Goal: Communication & Community: Ask a question

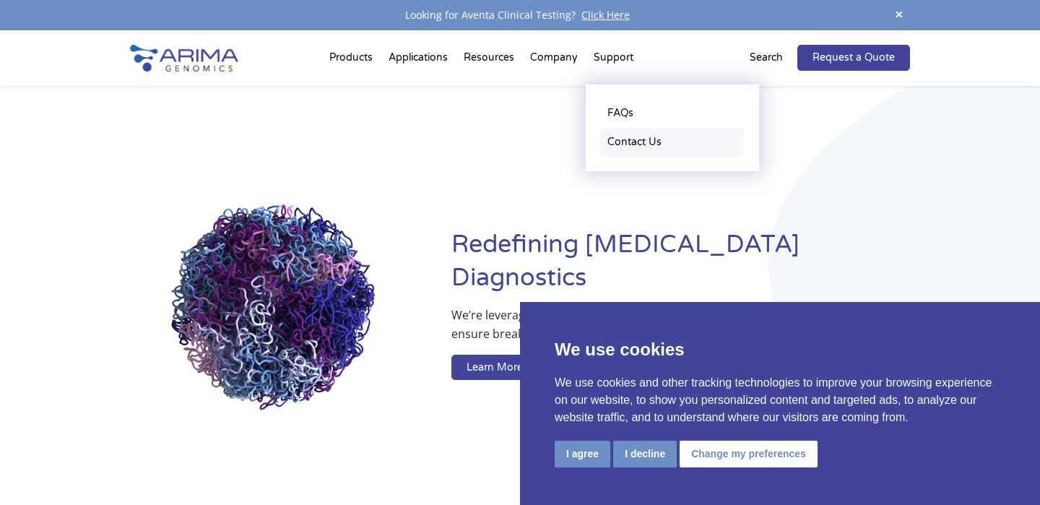
click at [614, 145] on link "Contact Us" at bounding box center [672, 142] width 144 height 29
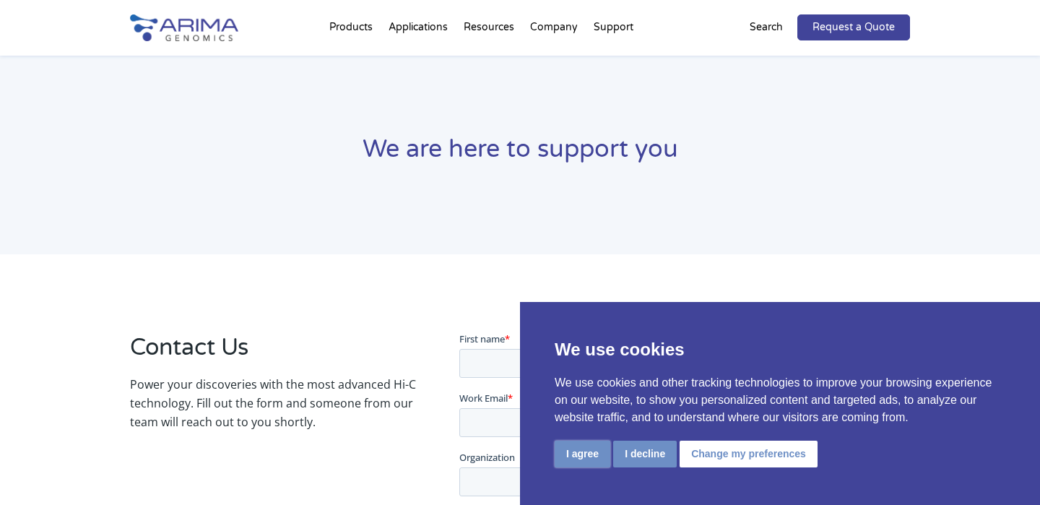
click at [593, 449] on button "I agree" at bounding box center [583, 454] width 56 height 27
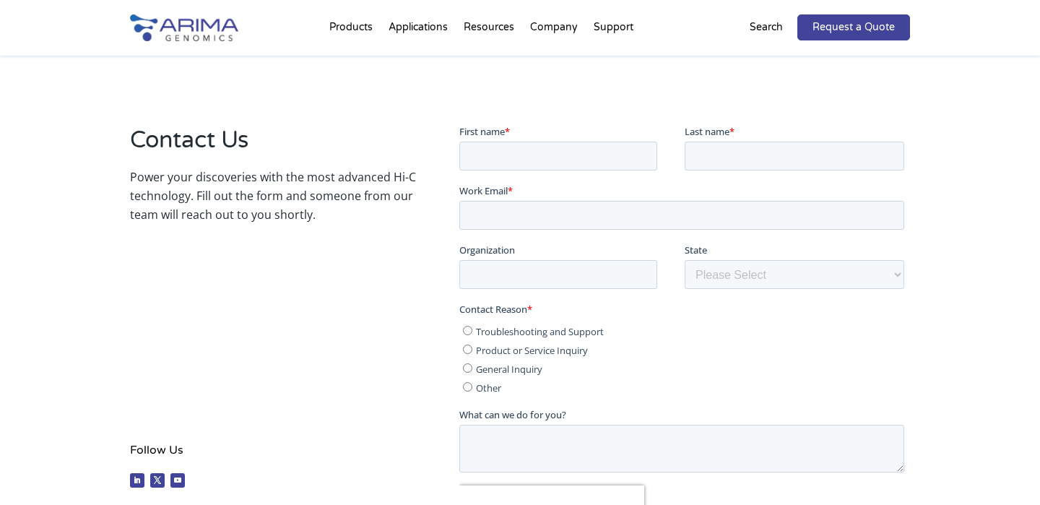
scroll to position [218, 0]
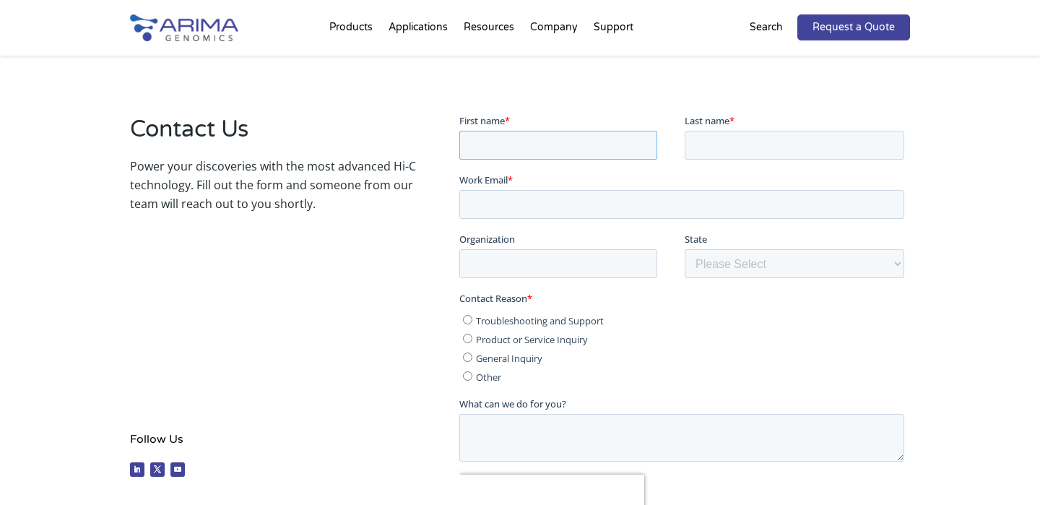
click at [509, 154] on input "First name *" at bounding box center [558, 144] width 198 height 29
click at [332, 256] on div "Contact Us Power your discoveries with the most advanced Hi-C technology. Fill …" at bounding box center [273, 298] width 286 height 371
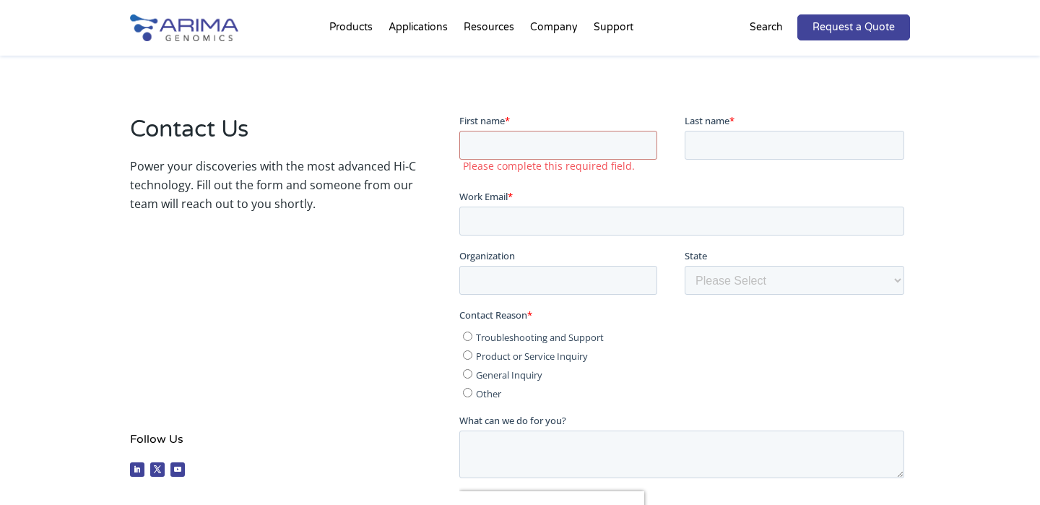
click at [469, 350] on input "Product or Service Inquiry" at bounding box center [466, 354] width 9 height 9
radio input "true"
click at [469, 363] on ul "Troubleshooting and Support Product or Service Inquiry General Inquiry Other" at bounding box center [681, 361] width 445 height 75
click at [467, 370] on input "General Inquiry" at bounding box center [466, 372] width 9 height 9
radio input "true"
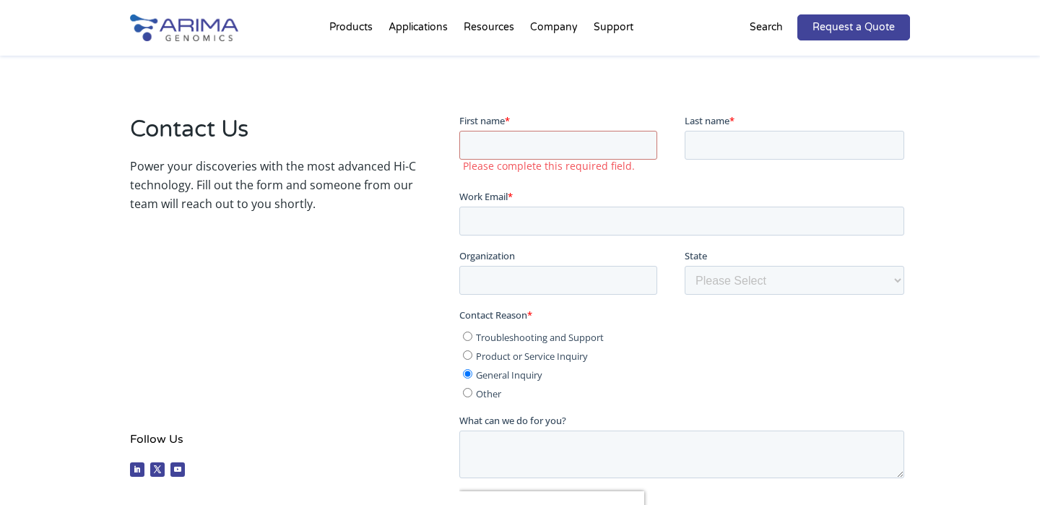
click at [469, 356] on input "Product or Service Inquiry" at bounding box center [466, 354] width 9 height 9
radio input "true"
click at [516, 143] on input "First name *" at bounding box center [558, 144] width 198 height 29
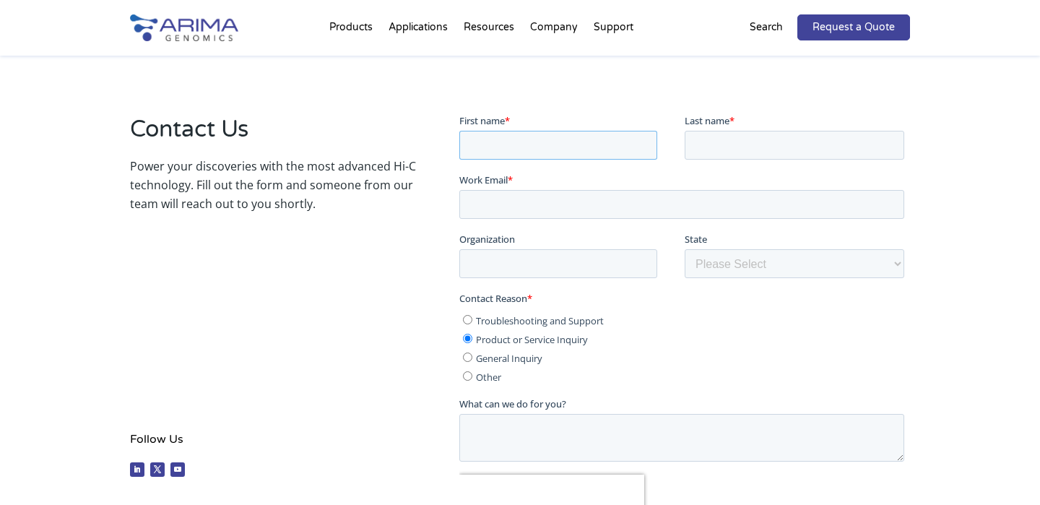
type input "[PERSON_NAME]"
type input "Alnkhife"
type input "[EMAIL_ADDRESS][DOMAIN_NAME]"
type input "[GEOGRAPHIC_DATA]"
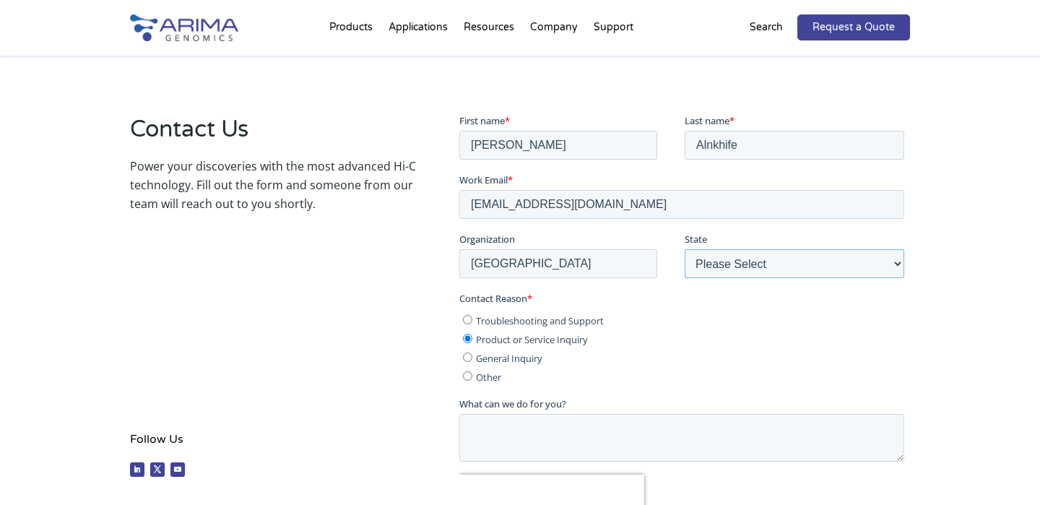
click at [720, 265] on select "Please Select Other/Non-US [US_STATE] [US_STATE] [US_STATE] [US_STATE] [US_STAT…" at bounding box center [794, 263] width 220 height 29
select select "Other/Non-US"
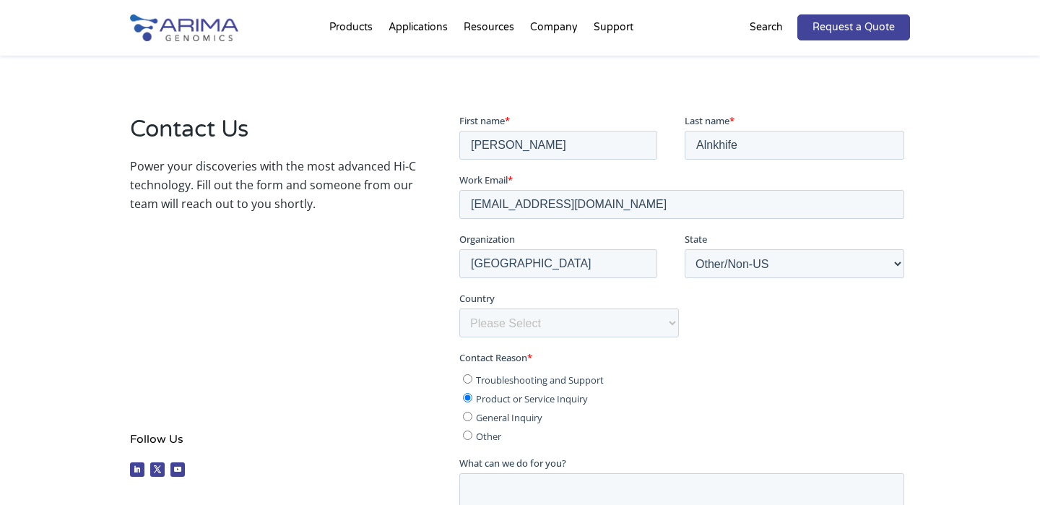
click at [322, 289] on div "Contact Us Power your discoveries with the most advanced Hi-C technology. Fill …" at bounding box center [273, 298] width 286 height 371
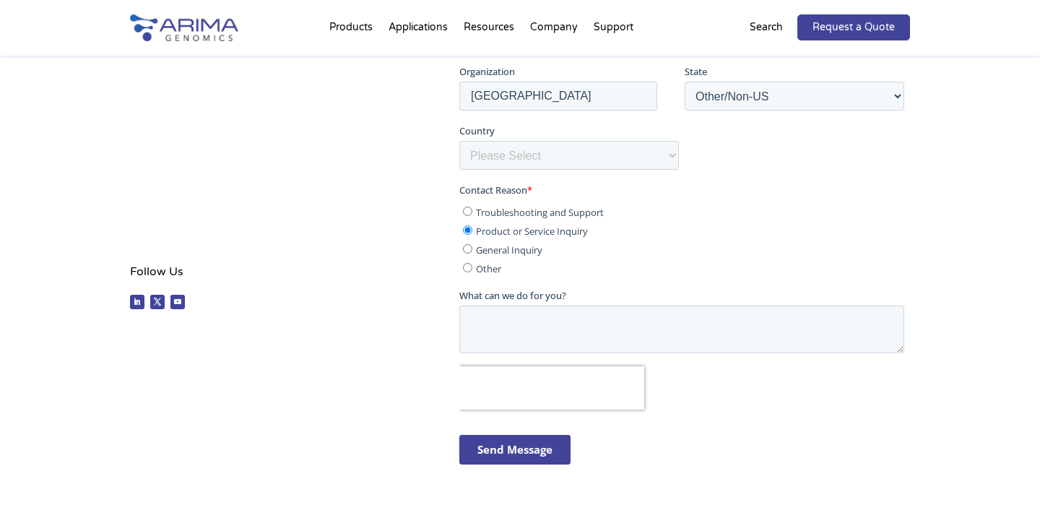
scroll to position [393, 0]
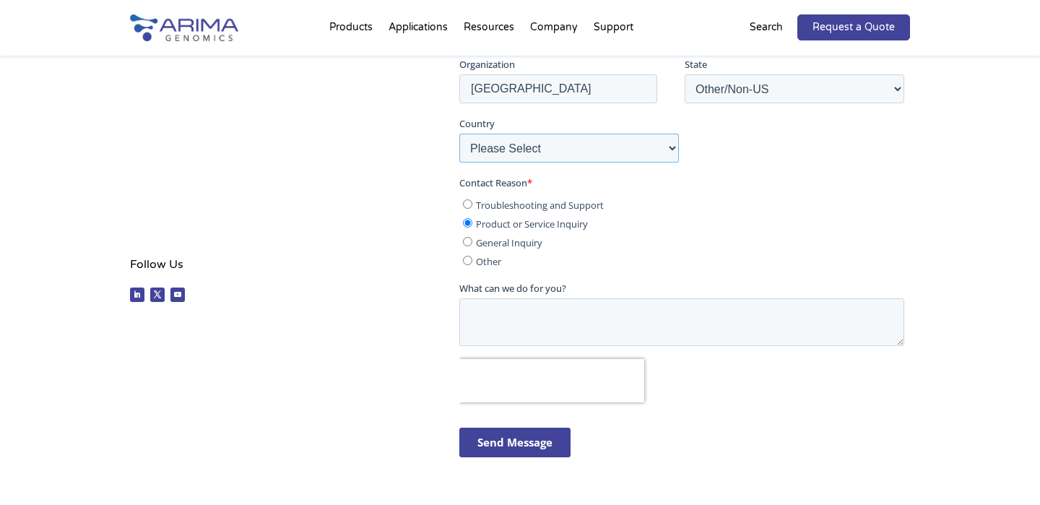
click at [554, 155] on select "Please Select [GEOGRAPHIC_DATA] [GEOGRAPHIC_DATA] [GEOGRAPHIC_DATA] [GEOGRAPHIC…" at bounding box center [569, 148] width 220 height 29
select select "[GEOGRAPHIC_DATA]"
click at [506, 317] on textarea "What can we do for you?" at bounding box center [681, 322] width 445 height 48
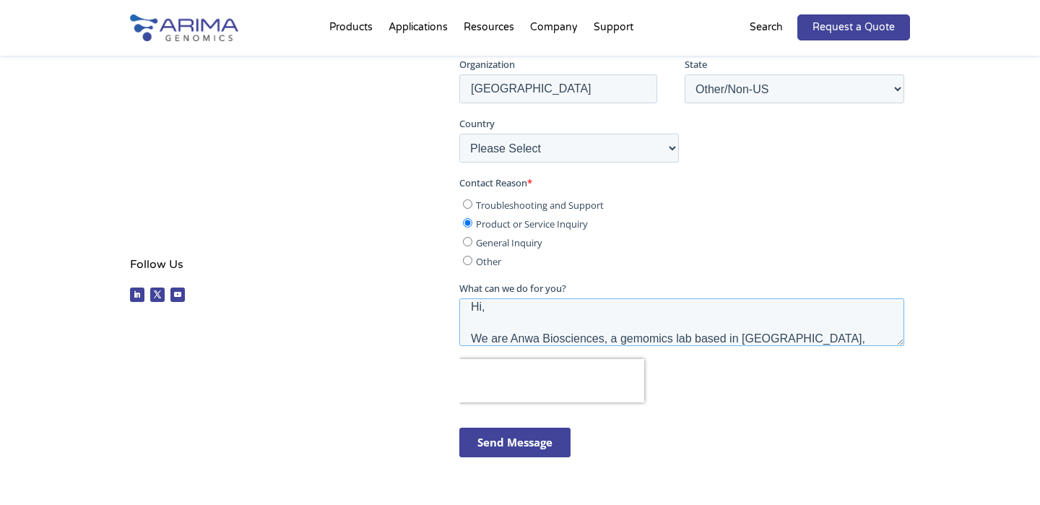
scroll to position [23, 0]
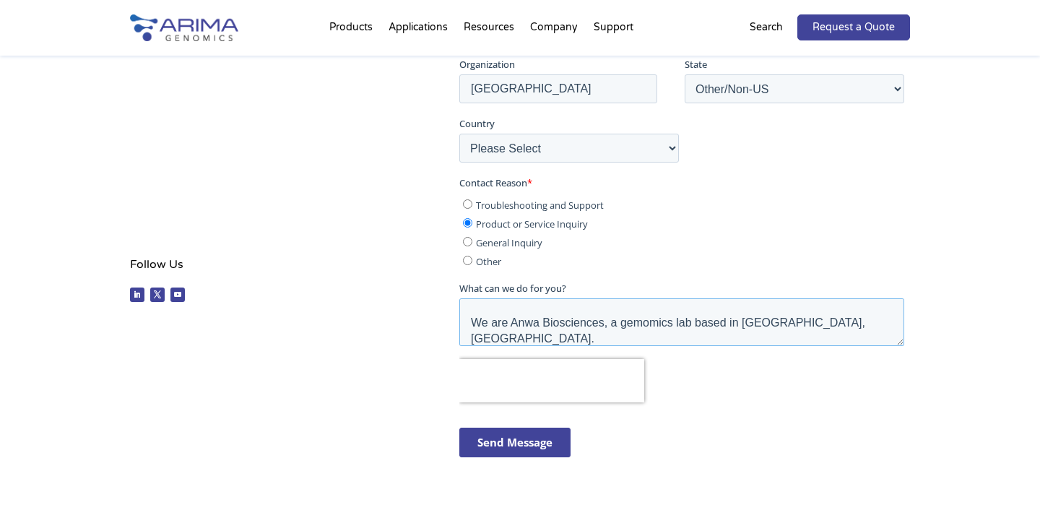
click at [560, 342] on textarea "Hi, We are Anwa Biosciences, a genomics lab based in [GEOGRAPHIC_DATA], [GEOGRA…" at bounding box center [681, 322] width 445 height 48
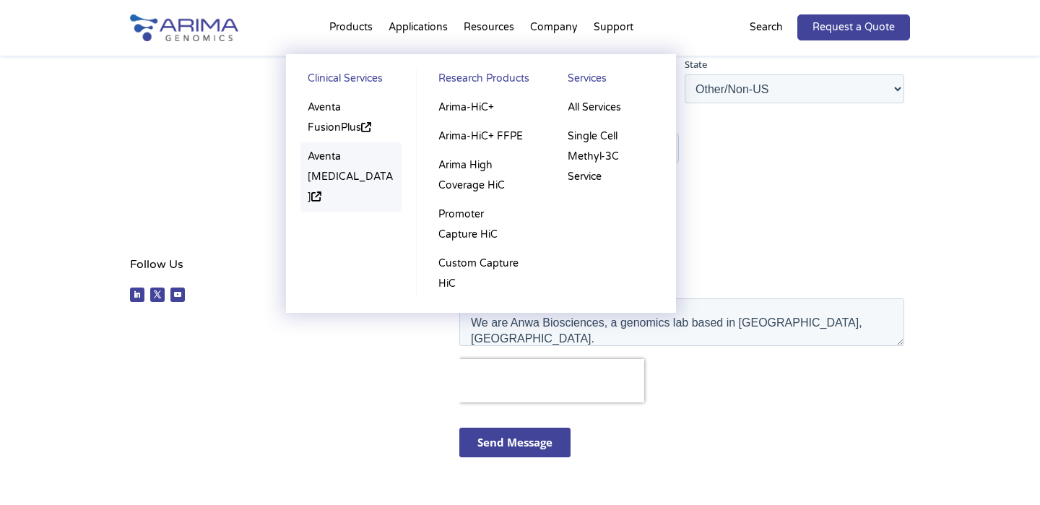
click at [339, 178] on link "Aventa [MEDICAL_DATA]" at bounding box center [351, 176] width 101 height 69
click at [323, 104] on link "Aventa FusionPlus" at bounding box center [351, 117] width 101 height 49
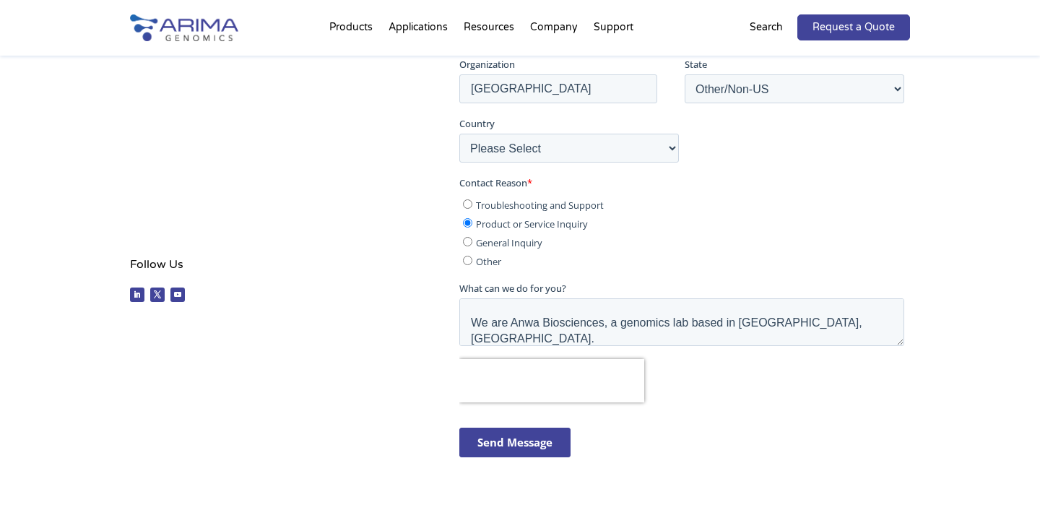
click at [626, 337] on textarea "Hi, We are Anwa Biosciences, a genomics lab based in [GEOGRAPHIC_DATA], [GEOGRA…" at bounding box center [681, 322] width 445 height 48
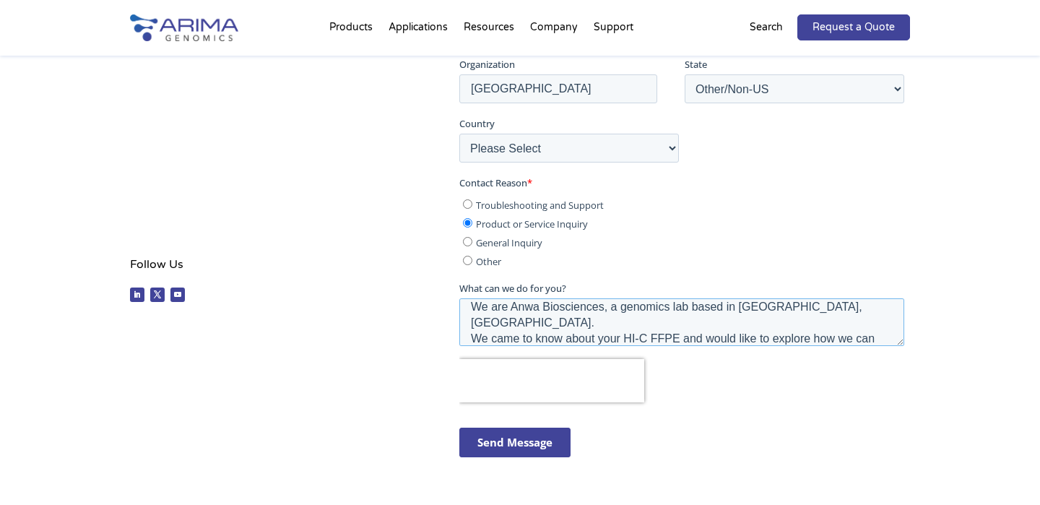
click at [681, 319] on textarea "Hi, We are Anwa Biosciences, a genomics lab based in [GEOGRAPHIC_DATA], [GEOGRA…" at bounding box center [681, 322] width 445 height 48
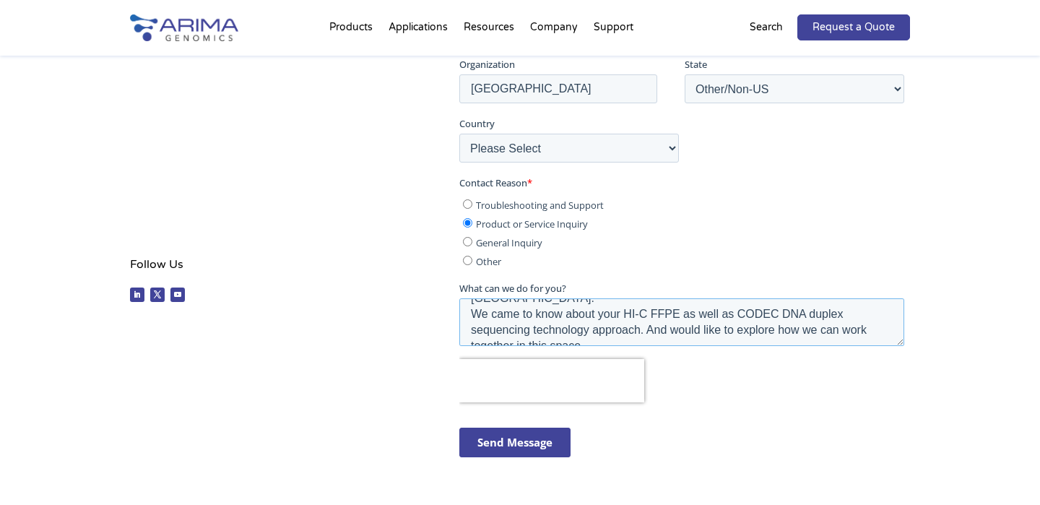
click at [605, 325] on textarea "Hi, We are Anwa Biosciences, a genomics lab based in [GEOGRAPHIC_DATA], [GEOGRA…" at bounding box center [681, 322] width 445 height 48
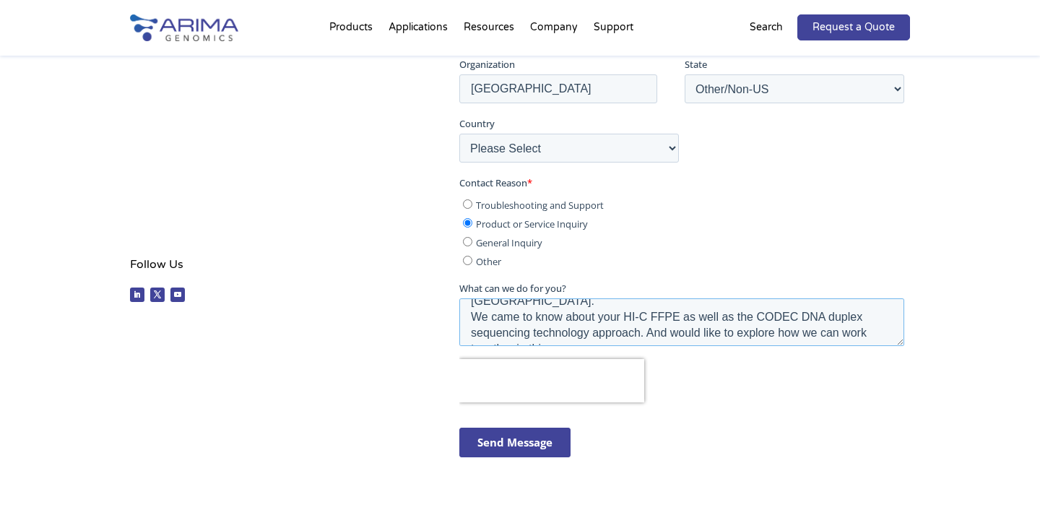
scroll to position [64, 0]
click at [610, 319] on textarea "Hi, We are Anwa Biosciences, a genomics lab based in [GEOGRAPHIC_DATA], [GEOGRA…" at bounding box center [681, 322] width 445 height 48
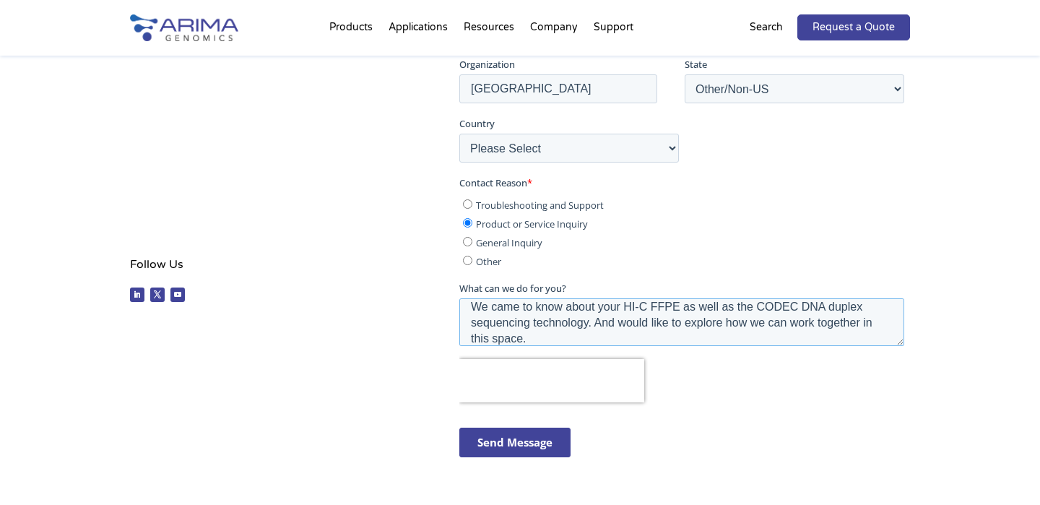
scroll to position [103, 0]
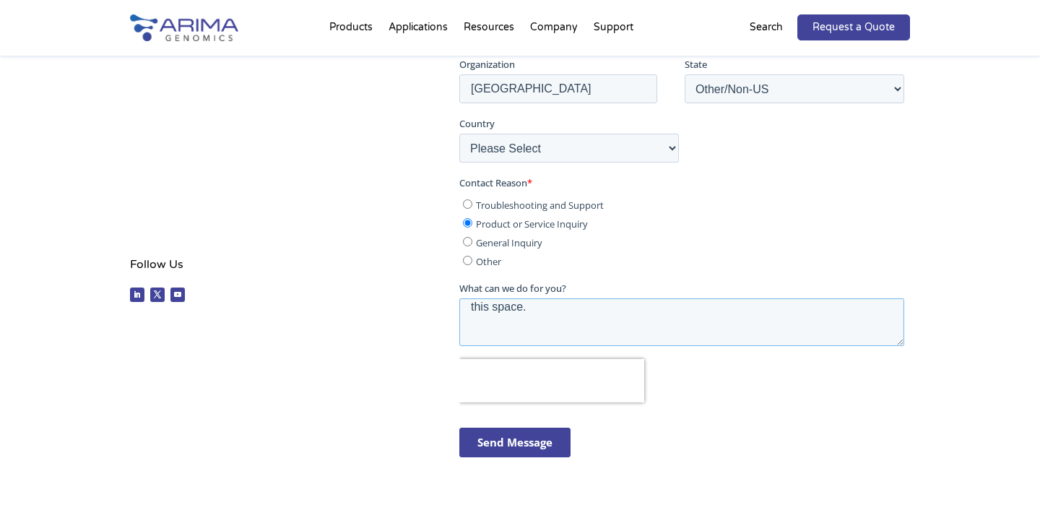
click at [538, 329] on textarea "Hi, We are Anwa Biosciences, a genomics lab based in [GEOGRAPHIC_DATA], [GEOGRA…" at bounding box center [681, 322] width 445 height 48
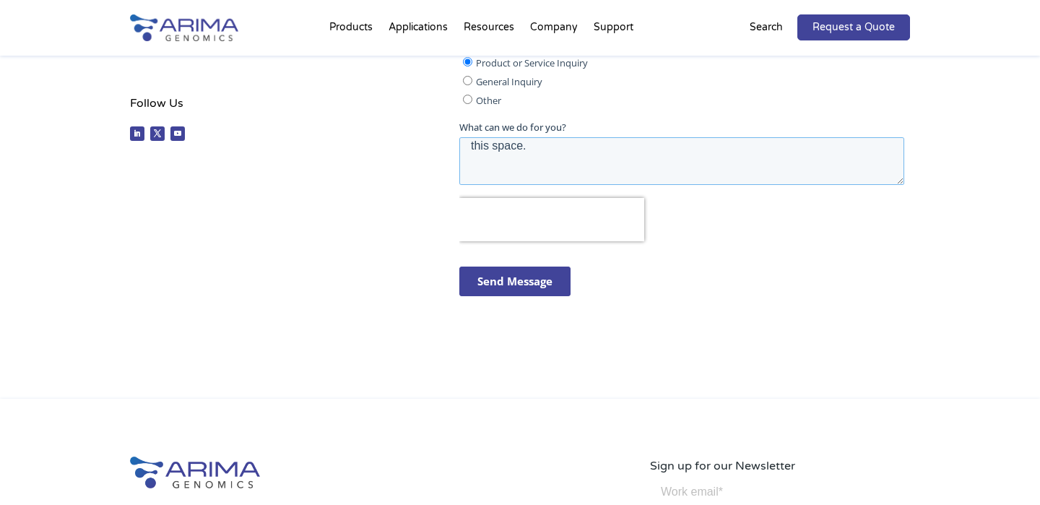
scroll to position [548, 0]
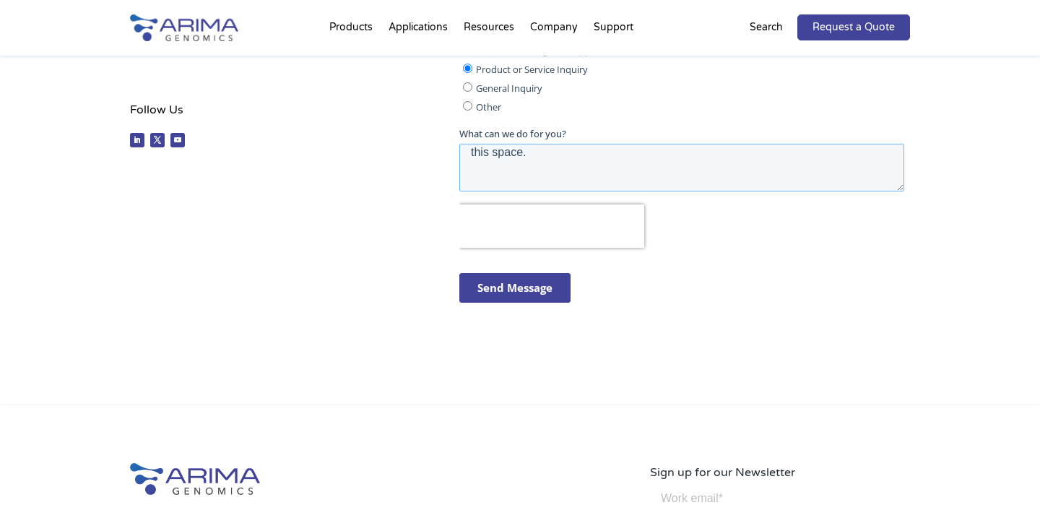
type textarea "Hi, We are Anwa Biosciences, a genomics lab based in [GEOGRAPHIC_DATA], [GEOGRA…"
click at [509, 276] on input "Send Message" at bounding box center [514, 288] width 111 height 30
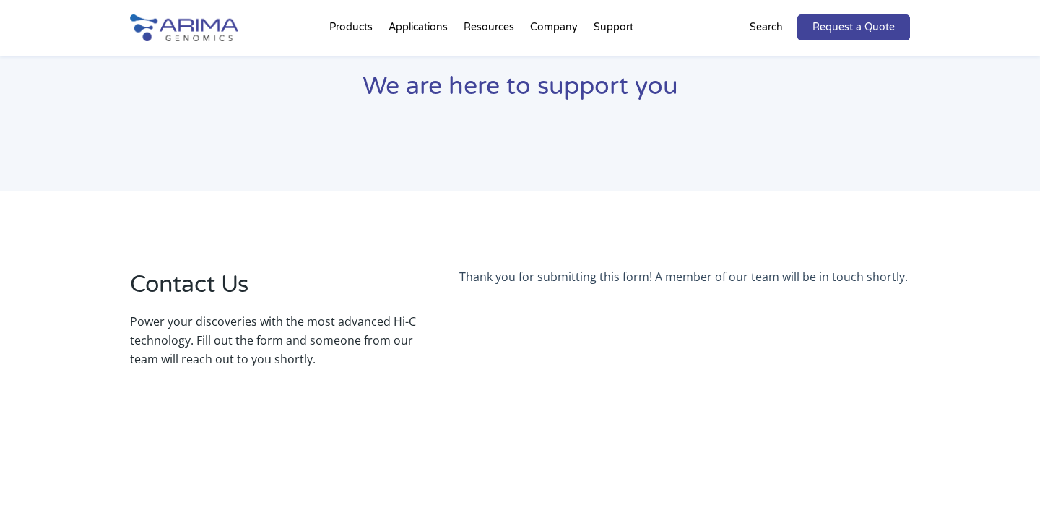
scroll to position [61, 0]
